Goal: Transaction & Acquisition: Obtain resource

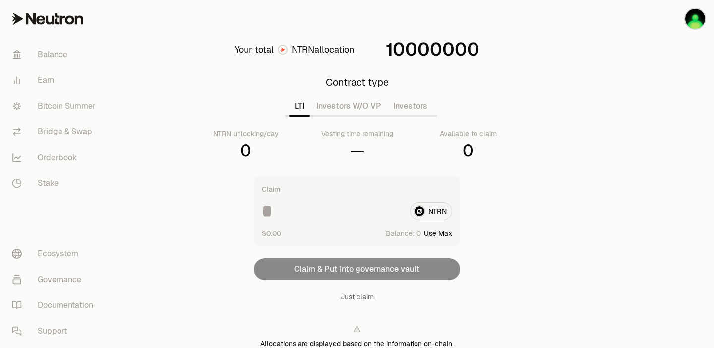
click at [438, 232] on button "Use Max" at bounding box center [438, 234] width 28 height 10
type input "*"
click at [473, 149] on div "0" at bounding box center [468, 151] width 11 height 20
click at [466, 149] on div "0" at bounding box center [468, 151] width 11 height 20
click at [320, 105] on button "Investors W/O VP" at bounding box center [349, 106] width 77 height 20
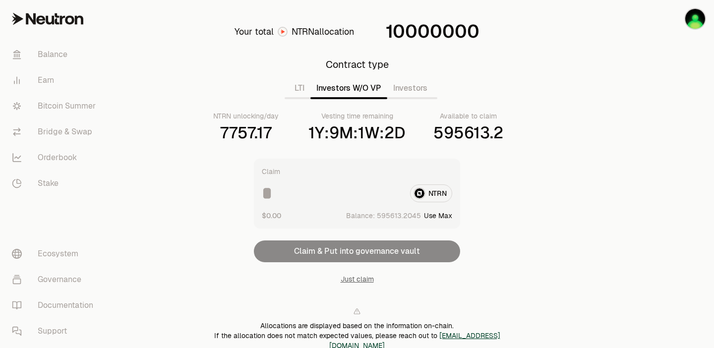
scroll to position [17, 0]
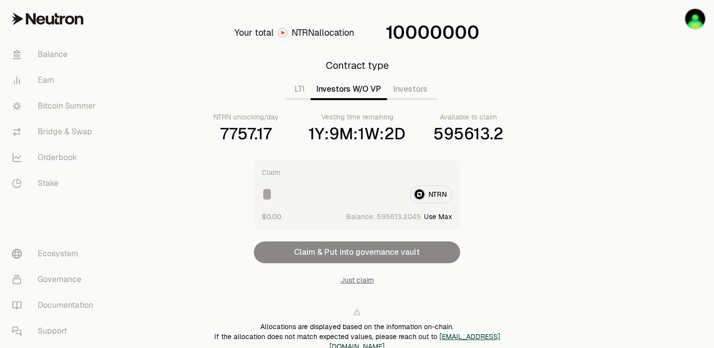
click at [433, 191] on div "NTRN" at bounding box center [357, 195] width 191 height 18
click at [326, 212] on div "$0.00 Balance: Use Max" at bounding box center [357, 216] width 191 height 10
click at [412, 87] on button "Investors" at bounding box center [410, 89] width 46 height 20
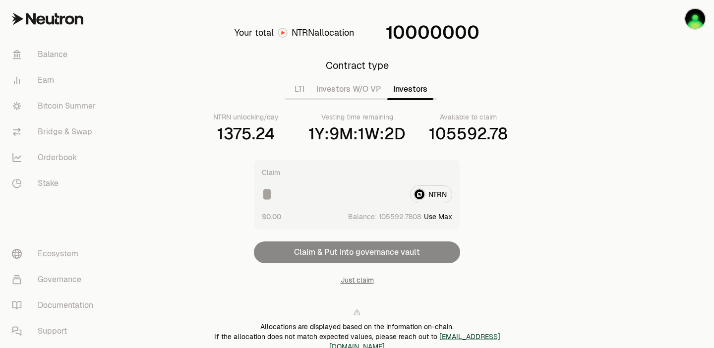
click at [268, 196] on input at bounding box center [332, 195] width 140 height 18
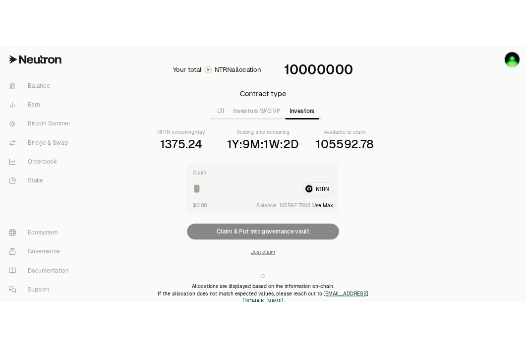
scroll to position [0, 0]
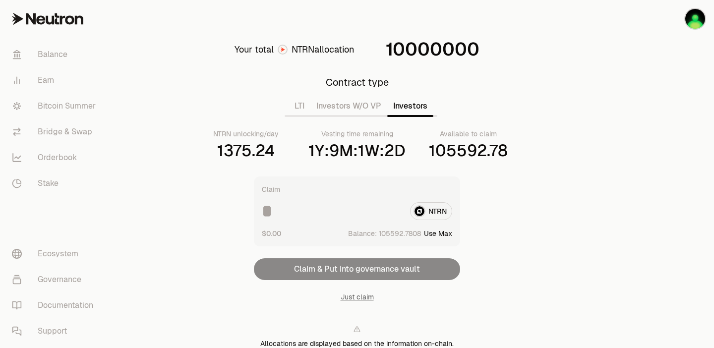
click at [367, 109] on button "Investors W/O VP" at bounding box center [349, 106] width 77 height 20
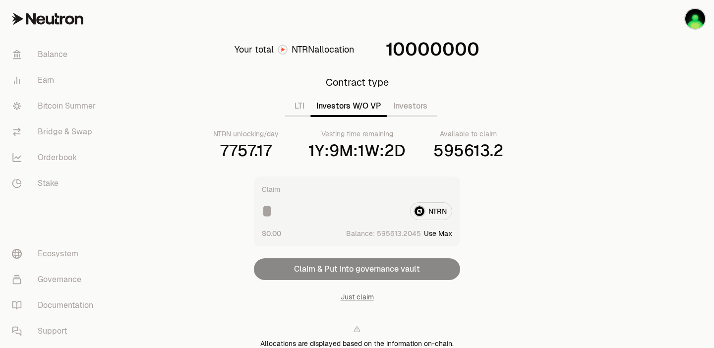
click at [410, 112] on button "Investors" at bounding box center [410, 106] width 46 height 20
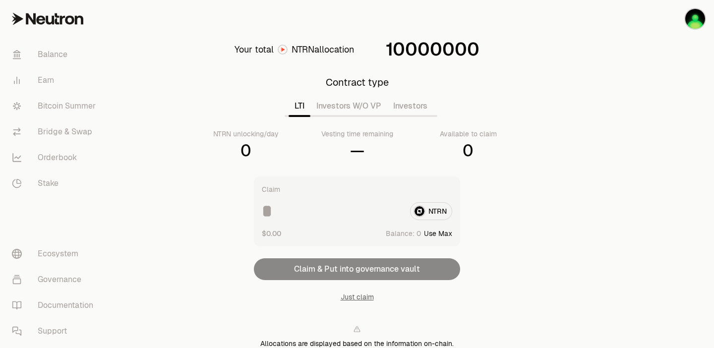
click at [298, 109] on button "LTI" at bounding box center [300, 106] width 22 height 20
click at [345, 109] on button "Investors W/O VP" at bounding box center [349, 106] width 77 height 20
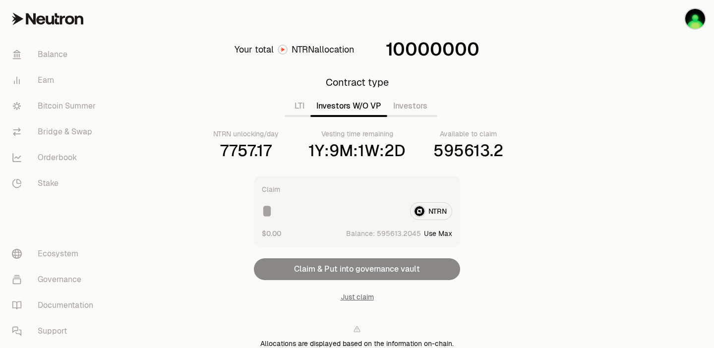
click at [322, 215] on input at bounding box center [332, 211] width 140 height 18
click at [429, 216] on div "NTRN" at bounding box center [357, 211] width 191 height 18
click at [440, 212] on div "NTRN" at bounding box center [357, 211] width 191 height 18
click at [432, 215] on div "NTRN" at bounding box center [357, 211] width 191 height 18
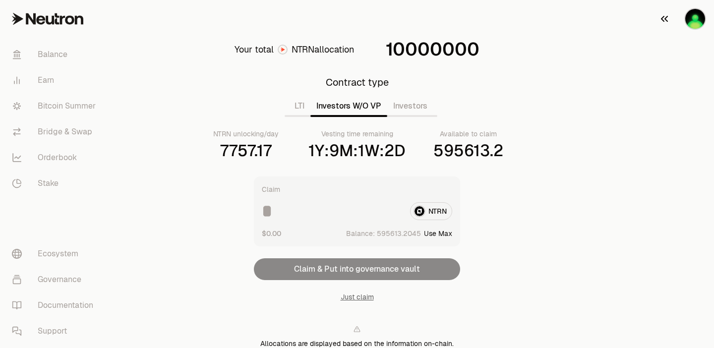
click at [694, 23] on img "button" at bounding box center [696, 19] width 20 height 20
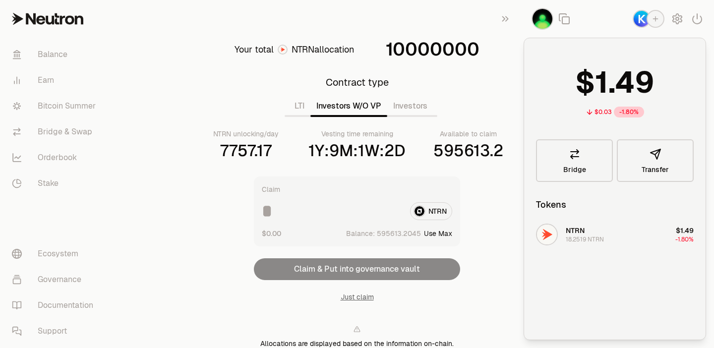
click at [585, 243] on div "18.2519 NTRN" at bounding box center [585, 240] width 38 height 8
click at [501, 194] on div "Your total NTRN allocation 10000000 Contract type LTI Investors W/O VP Investor…" at bounding box center [357, 216] width 341 height 353
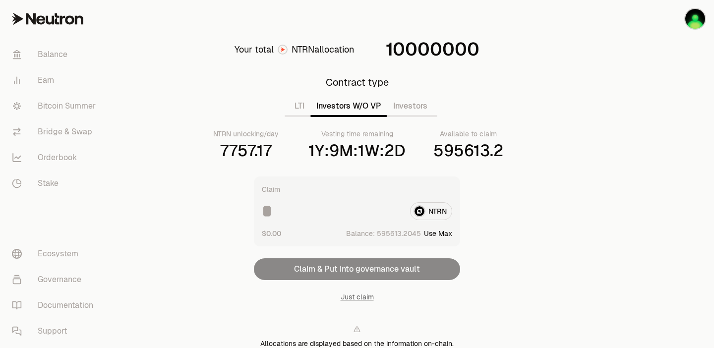
click at [429, 208] on div "NTRN" at bounding box center [357, 211] width 191 height 18
click at [288, 210] on input at bounding box center [332, 211] width 140 height 18
click at [417, 216] on div "NTRN" at bounding box center [357, 211] width 191 height 18
click at [369, 269] on div "Claim NTRN $0.00 Balance: Use Max Claim & Put into governance vault Just claim" at bounding box center [357, 240] width 206 height 126
click at [317, 223] on div "Claim NTRN $0.00 Balance: Use Max" at bounding box center [357, 212] width 206 height 70
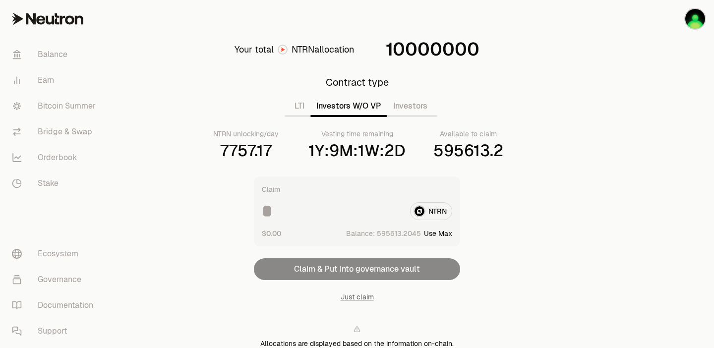
click at [277, 213] on input at bounding box center [332, 211] width 140 height 18
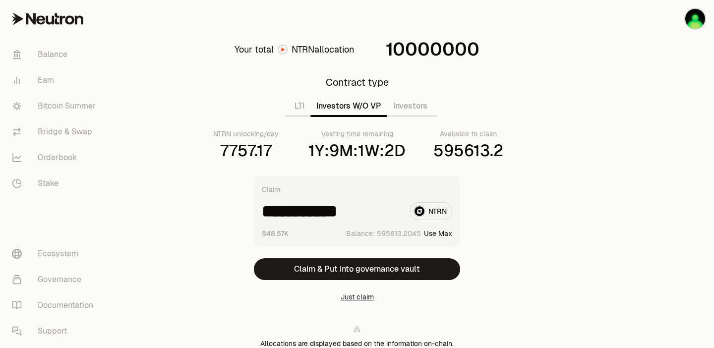
type input "**********"
click at [356, 299] on button "Just claim" at bounding box center [357, 297] width 33 height 10
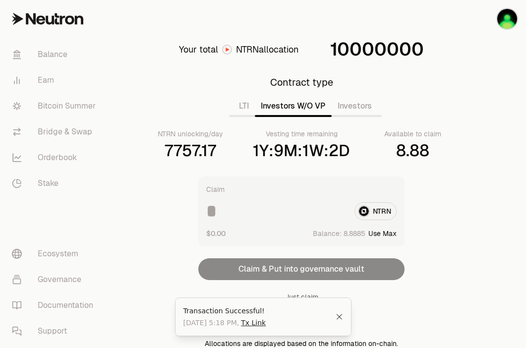
click at [422, 299] on div "Your total NTRN allocation 10000000 Contract type LTI Investors W/O VP Investor…" at bounding box center [301, 216] width 341 height 353
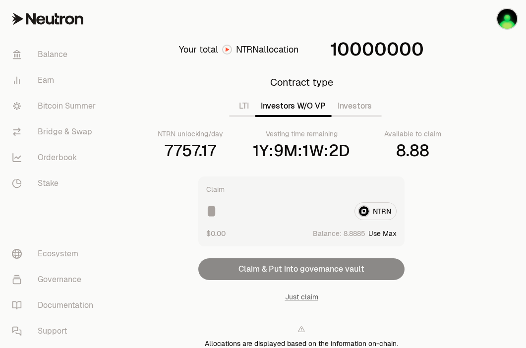
click at [361, 108] on button "Investors" at bounding box center [355, 106] width 46 height 20
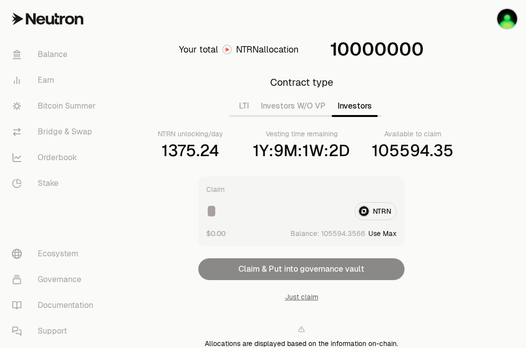
click at [302, 214] on input at bounding box center [276, 211] width 140 height 18
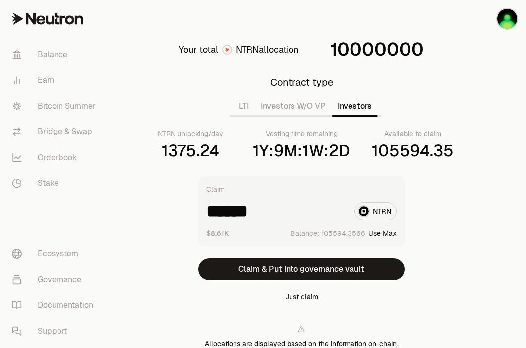
type input "******"
click at [312, 296] on button "Just claim" at bounding box center [301, 297] width 33 height 10
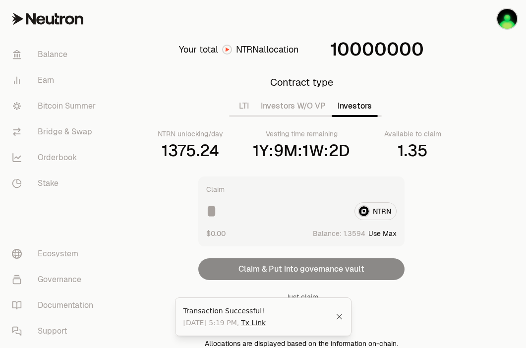
click at [244, 107] on button "LTI" at bounding box center [244, 106] width 22 height 20
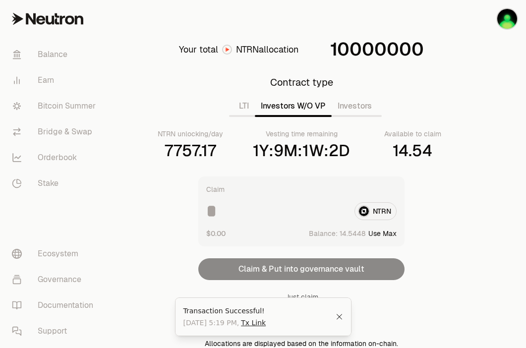
click at [297, 109] on button "Investors W/O VP" at bounding box center [293, 106] width 77 height 20
click at [274, 211] on input at bounding box center [276, 211] width 140 height 18
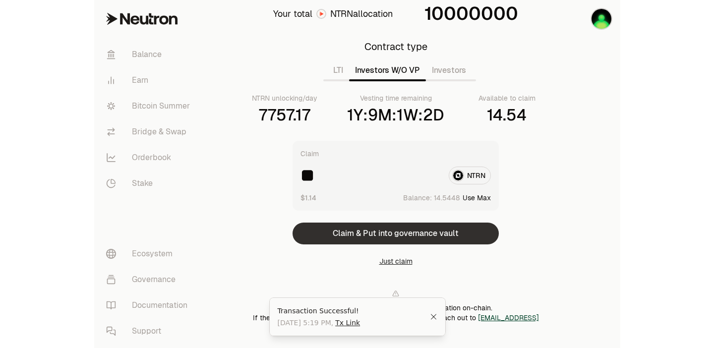
scroll to position [74, 0]
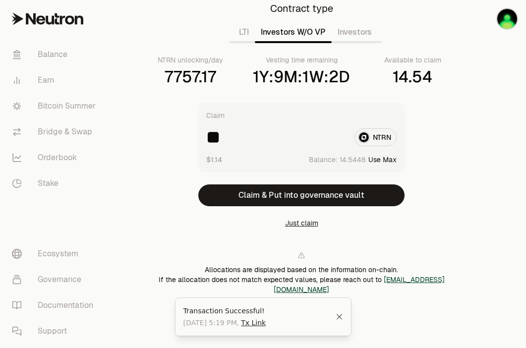
type input "**"
click at [303, 223] on button "Just claim" at bounding box center [301, 223] width 33 height 10
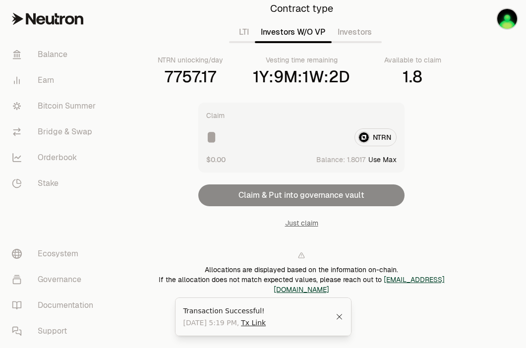
click at [359, 34] on button "Investors" at bounding box center [355, 32] width 46 height 20
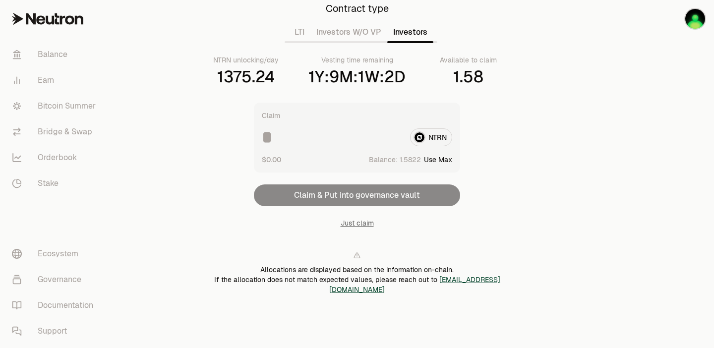
click at [360, 38] on button "Investors W/O VP" at bounding box center [349, 32] width 77 height 20
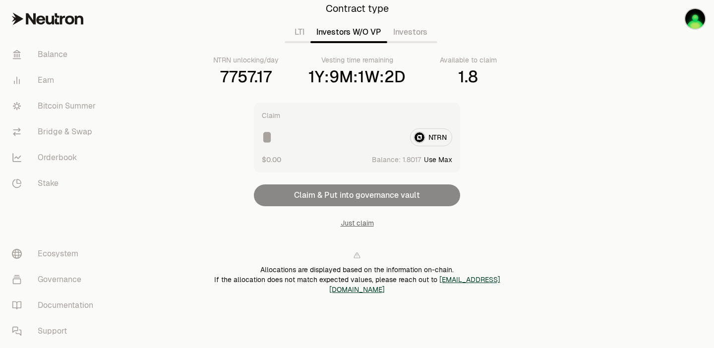
click at [292, 32] on button "LTI" at bounding box center [300, 32] width 22 height 20
click at [347, 28] on button "Investors W/O VP" at bounding box center [349, 32] width 77 height 20
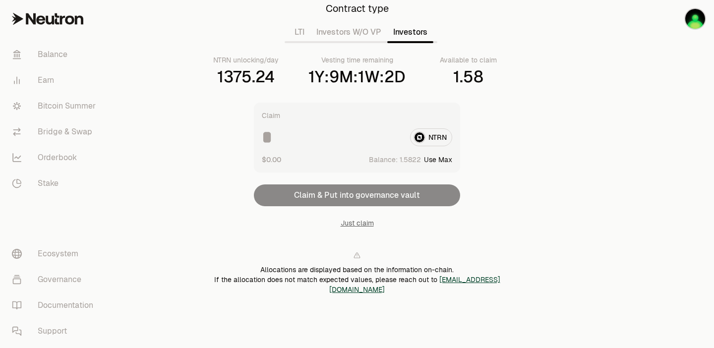
click at [413, 33] on button "Investors" at bounding box center [410, 32] width 46 height 20
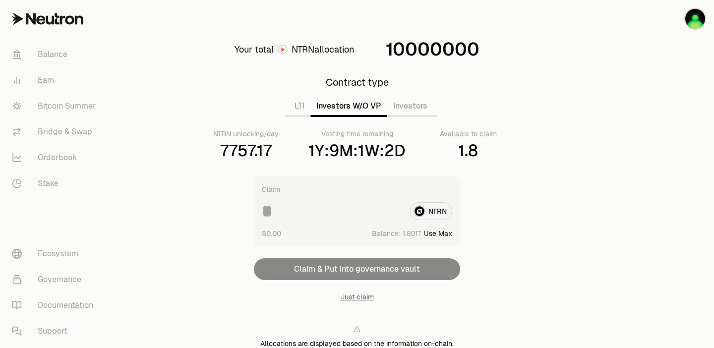
click at [350, 106] on button "Investors W/O VP" at bounding box center [349, 106] width 77 height 20
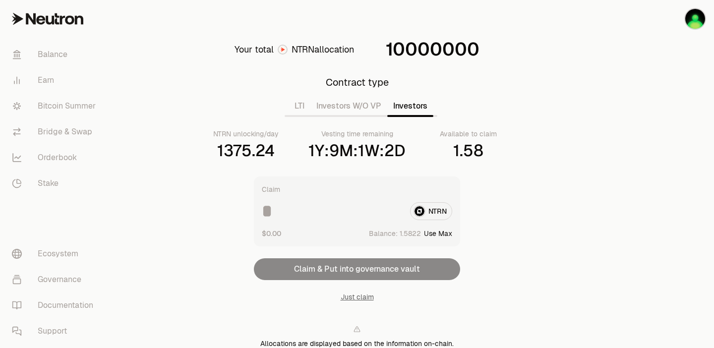
click at [424, 103] on button "Investors" at bounding box center [410, 106] width 46 height 20
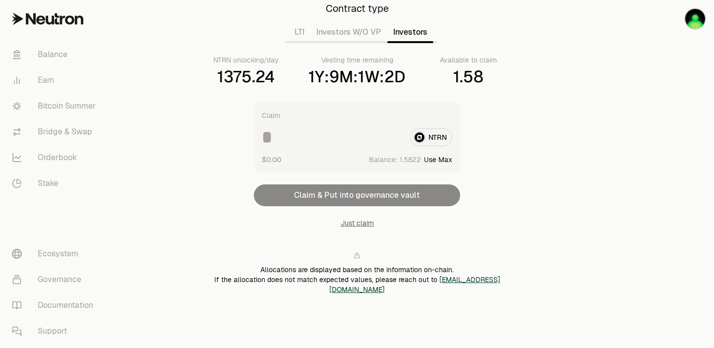
click at [365, 32] on button "Investors W/O VP" at bounding box center [349, 32] width 77 height 20
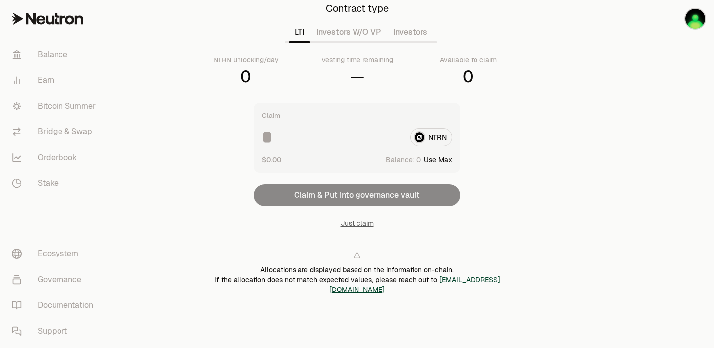
click at [300, 30] on button "LTI" at bounding box center [300, 32] width 22 height 20
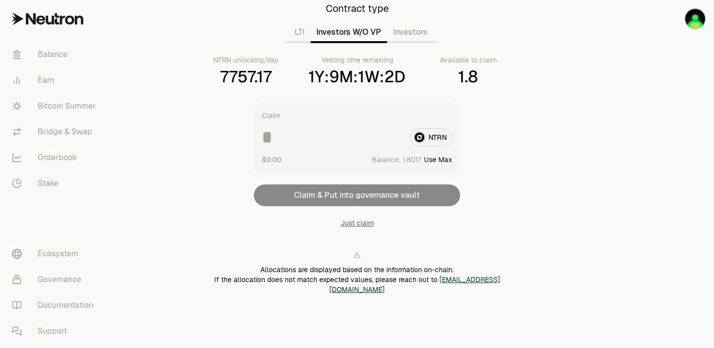
click at [332, 37] on button "Investors W/O VP" at bounding box center [349, 32] width 77 height 20
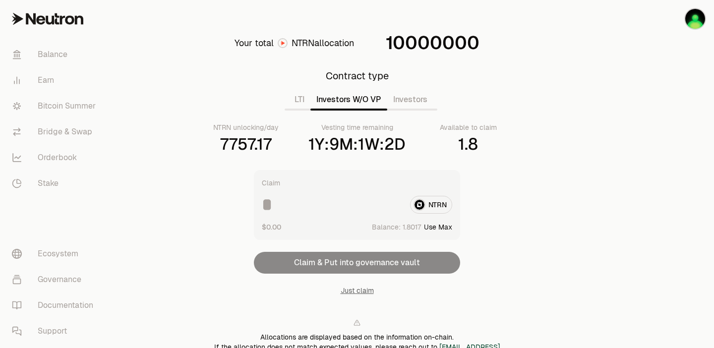
scroll to position [0, 0]
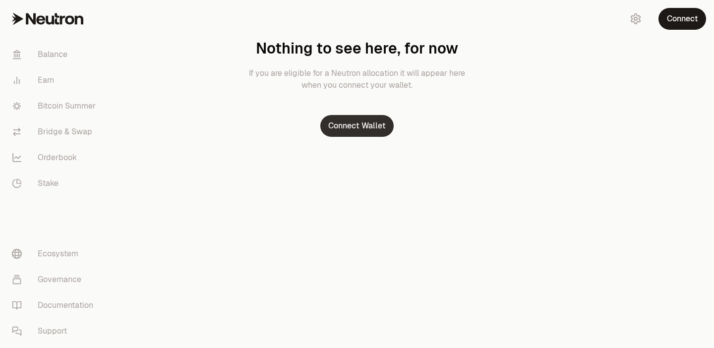
click at [368, 128] on button "Connect Wallet" at bounding box center [356, 126] width 73 height 22
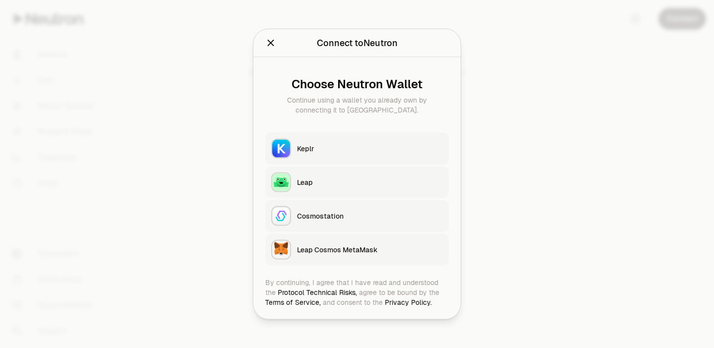
click at [319, 153] on div "Keplr" at bounding box center [370, 149] width 146 height 10
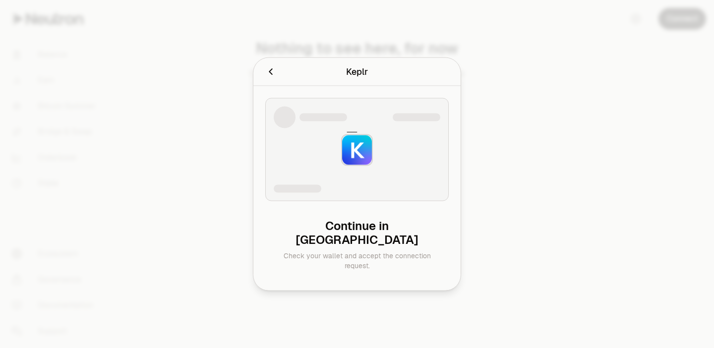
click at [472, 84] on div at bounding box center [357, 174] width 714 height 348
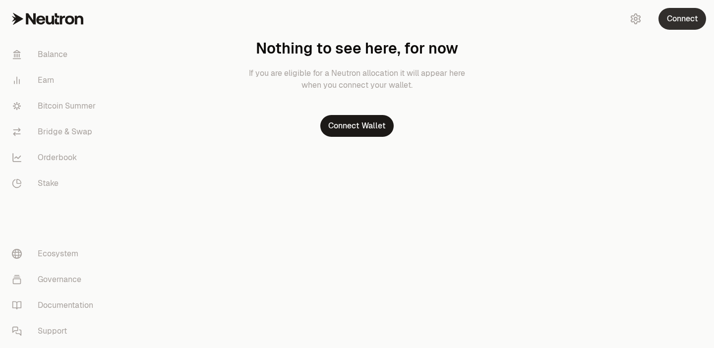
click at [674, 24] on button "Connect" at bounding box center [683, 19] width 48 height 22
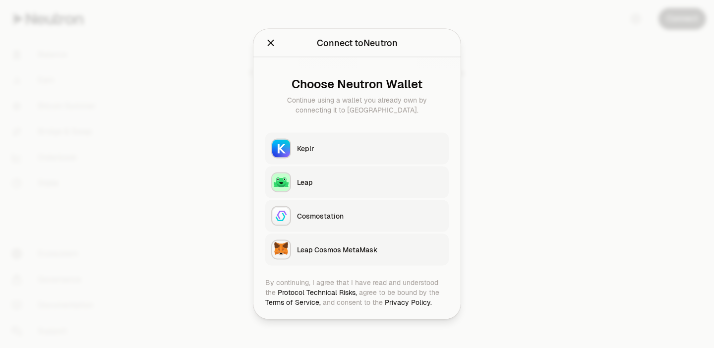
click at [331, 147] on div "Keplr" at bounding box center [370, 149] width 146 height 10
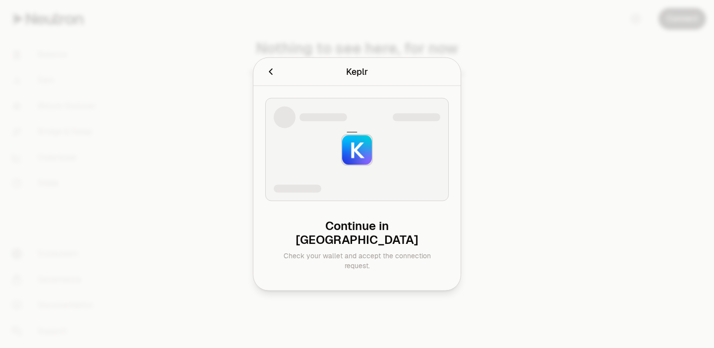
click at [186, 225] on div at bounding box center [357, 174] width 714 height 348
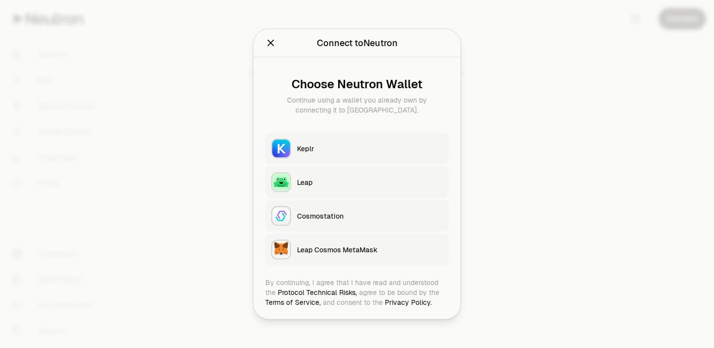
click at [329, 147] on div "Keplr" at bounding box center [370, 149] width 146 height 10
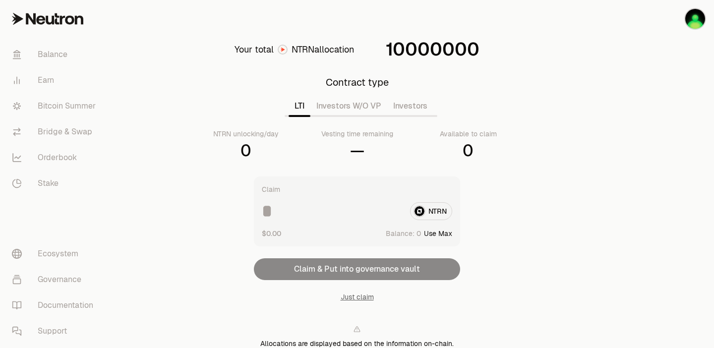
click at [368, 103] on button "Investors W/O VP" at bounding box center [349, 106] width 77 height 20
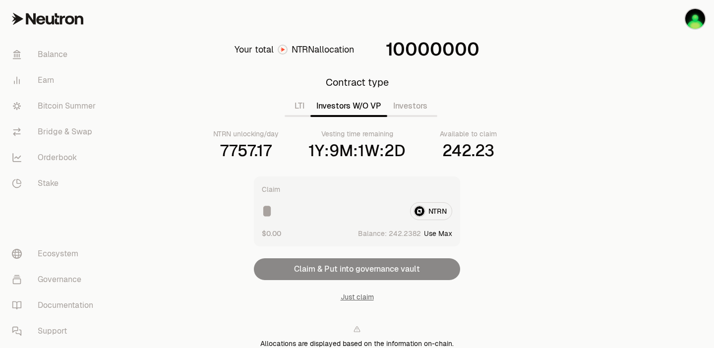
click at [424, 215] on div "NTRN" at bounding box center [357, 211] width 191 height 18
click at [415, 102] on button "Investors" at bounding box center [410, 106] width 46 height 20
click at [377, 104] on button "Investors W/O VP" at bounding box center [349, 106] width 77 height 20
click at [443, 211] on div "NTRN" at bounding box center [357, 211] width 191 height 18
click at [485, 244] on div "Your total NTRN allocation 10000000 Contract type LTI Investors W/O VP Investor…" at bounding box center [357, 216] width 341 height 353
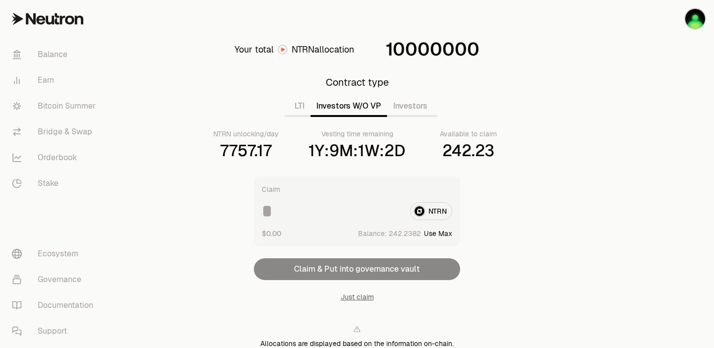
click at [411, 107] on button "Investors" at bounding box center [410, 106] width 46 height 20
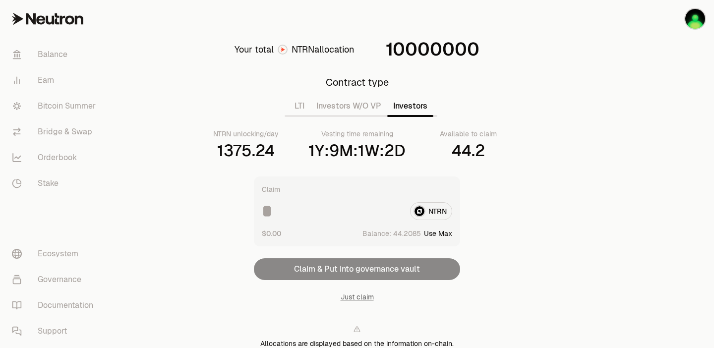
click at [313, 49] on span "NTRN" at bounding box center [303, 49] width 23 height 11
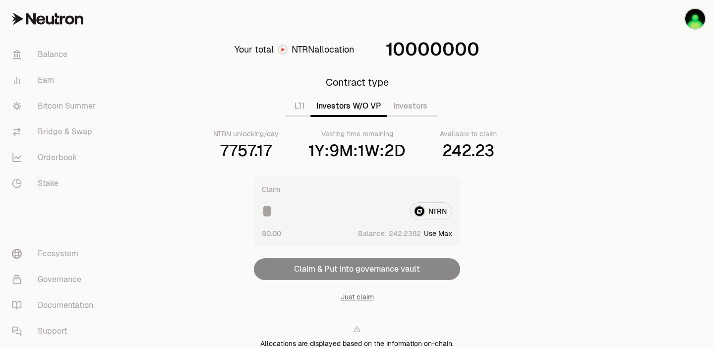
click at [328, 111] on button "Investors W/O VP" at bounding box center [349, 106] width 77 height 20
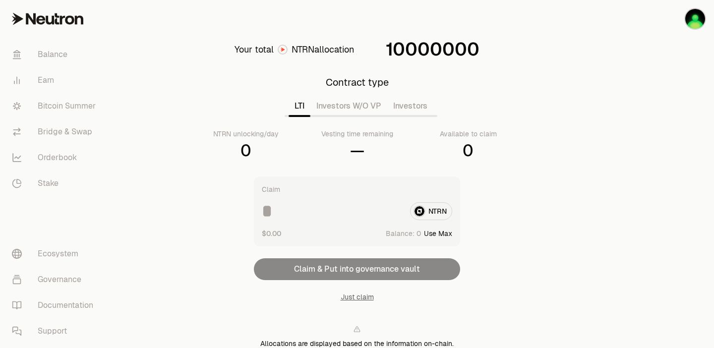
click at [298, 107] on button "LTI" at bounding box center [300, 106] width 22 height 20
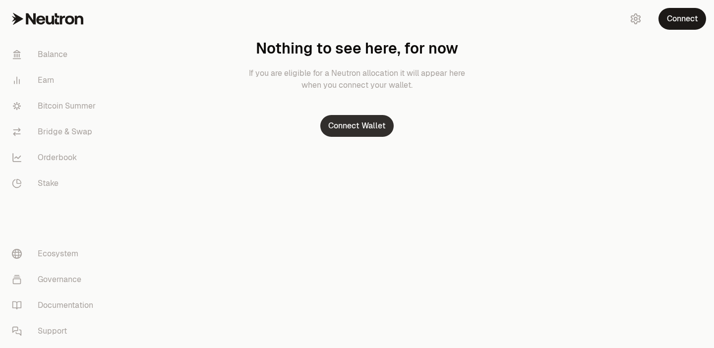
click at [361, 127] on button "Connect Wallet" at bounding box center [356, 126] width 73 height 22
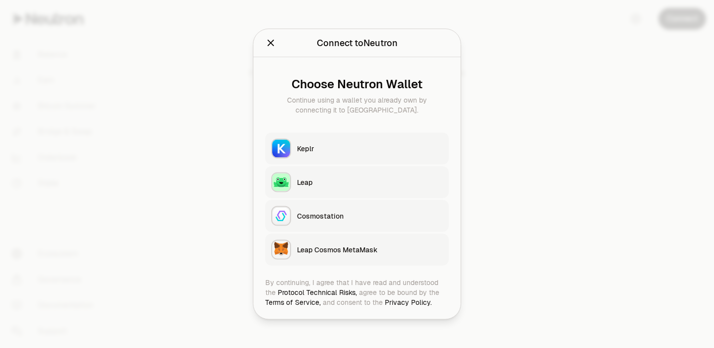
click at [329, 186] on div "Leap" at bounding box center [370, 183] width 146 height 10
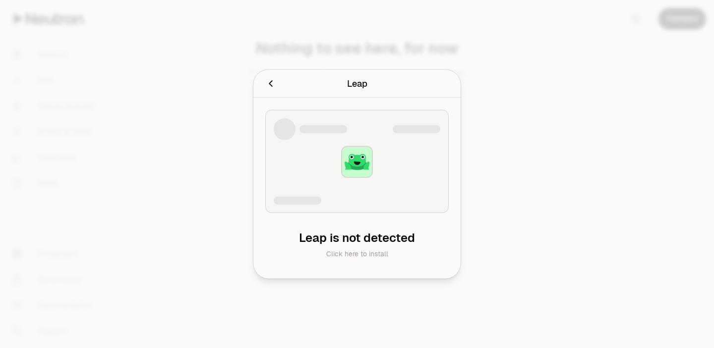
click at [274, 85] on icon "Cancel" at bounding box center [270, 83] width 11 height 11
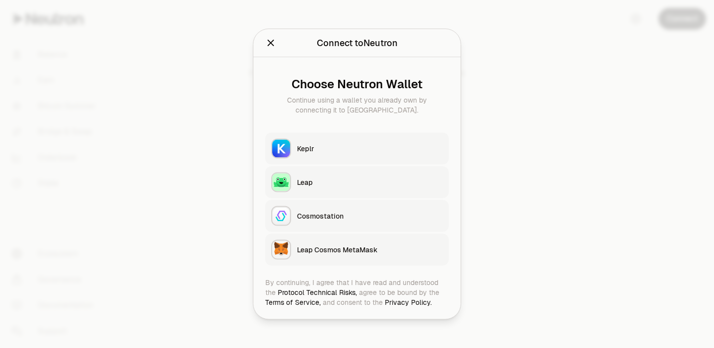
click at [325, 148] on div "Keplr" at bounding box center [370, 149] width 146 height 10
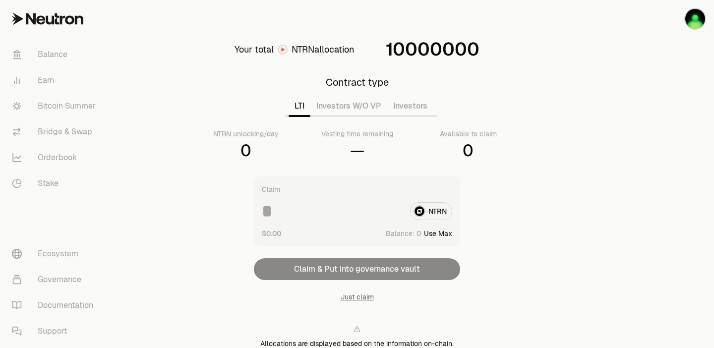
scroll to position [5, 0]
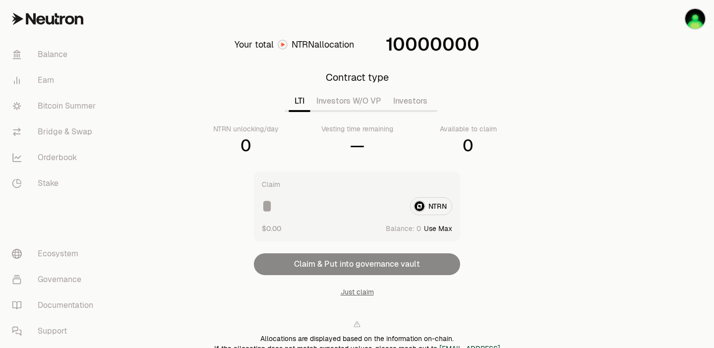
click at [265, 128] on div "NTRN unlocking/day" at bounding box center [245, 129] width 65 height 10
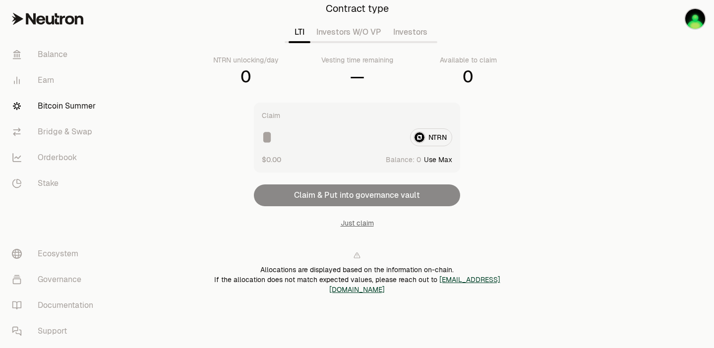
click at [78, 99] on link "Bitcoin Summer" at bounding box center [55, 106] width 103 height 26
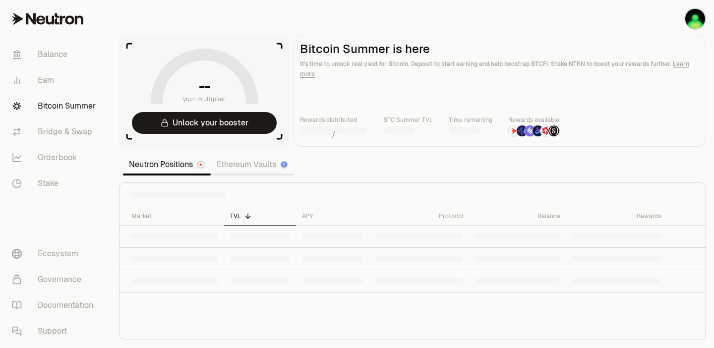
click at [407, 28] on section "-- your multiplier Unlock your booster Bitcoin Summer is here It's time to unlo…" at bounding box center [412, 174] width 603 height 348
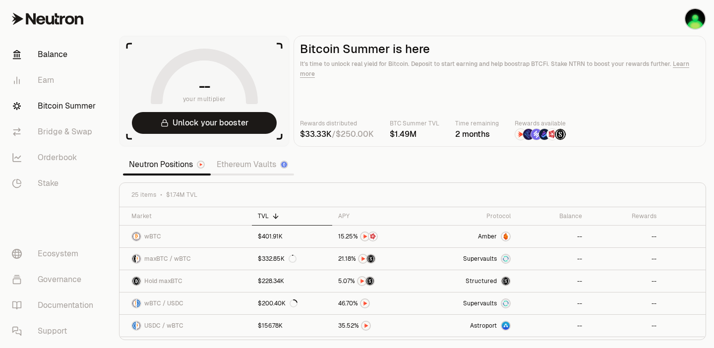
click at [53, 55] on link "Balance" at bounding box center [55, 55] width 103 height 26
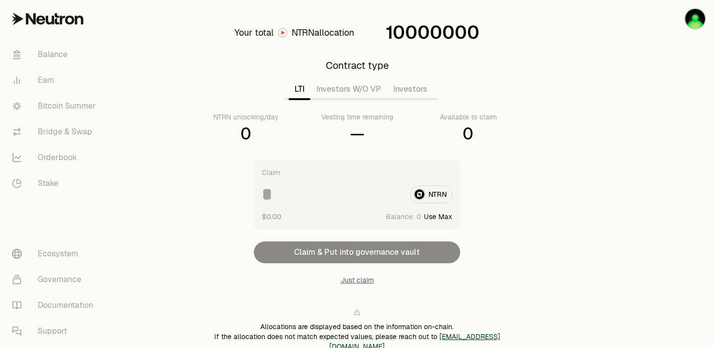
scroll to position [20, 0]
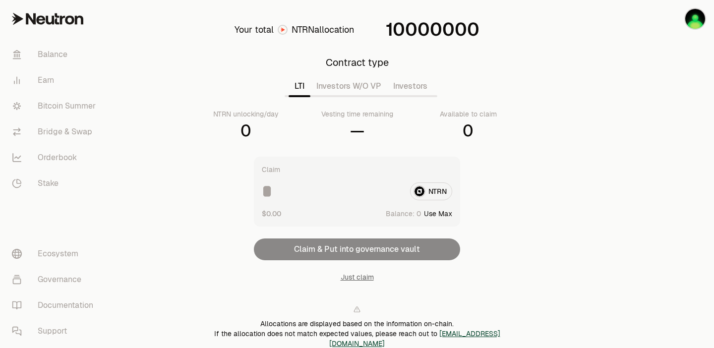
click at [349, 211] on div "$0.00 Balance: Use Max" at bounding box center [357, 213] width 191 height 10
click at [329, 247] on div "Claim NTRN $0.00 Balance: Use Max Claim & Put into governance vault Just claim" at bounding box center [357, 220] width 206 height 126
click at [446, 215] on button "Use Max" at bounding box center [438, 214] width 28 height 10
type input "*"
click at [354, 111] on div "Vesting time remaining" at bounding box center [357, 114] width 72 height 10
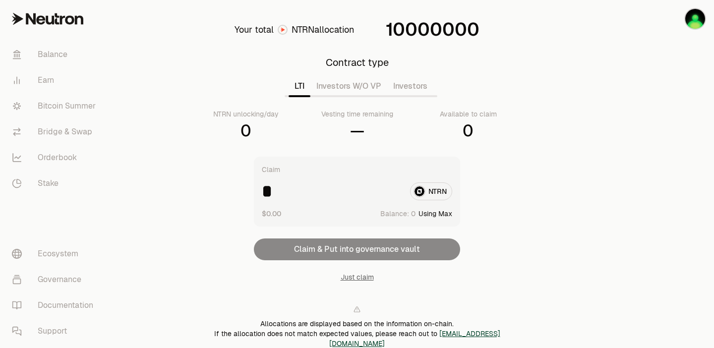
click at [353, 116] on div "Vesting time remaining" at bounding box center [357, 114] width 72 height 10
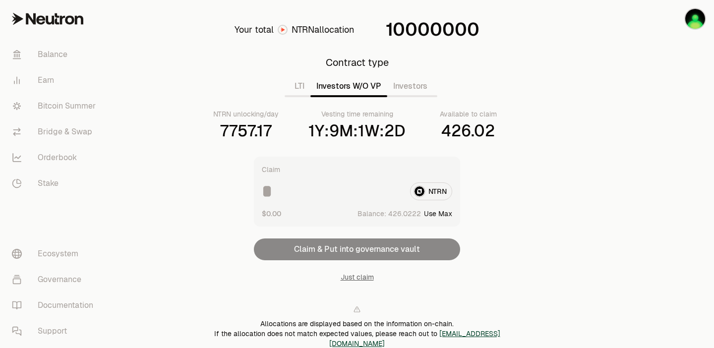
click at [352, 87] on button "Investors W/O VP" at bounding box center [349, 86] width 77 height 20
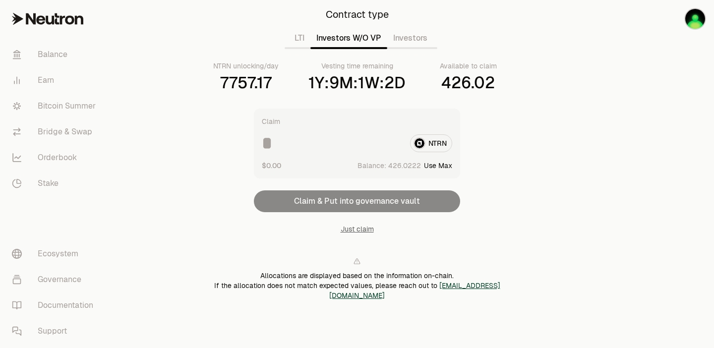
scroll to position [67, 0]
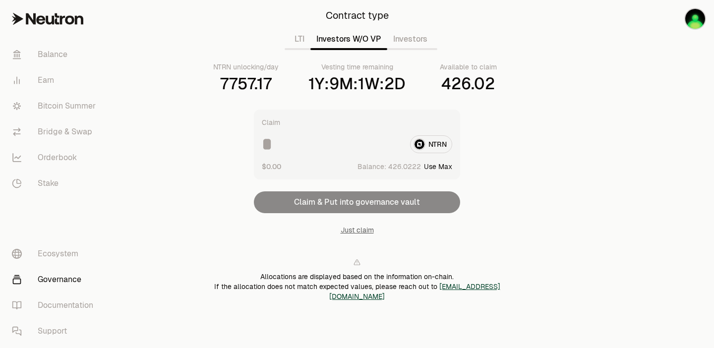
click at [66, 278] on link "Governance" at bounding box center [55, 280] width 103 height 26
